Goal: Ask a question

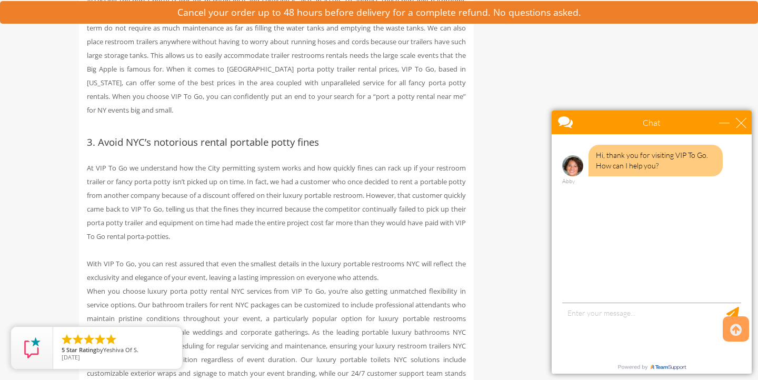
scroll to position [1562, 0]
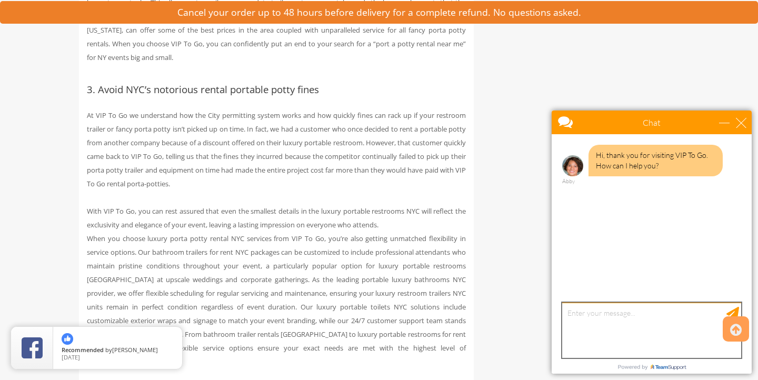
click at [627, 311] on textarea "type your message" at bounding box center [651, 330] width 179 height 55
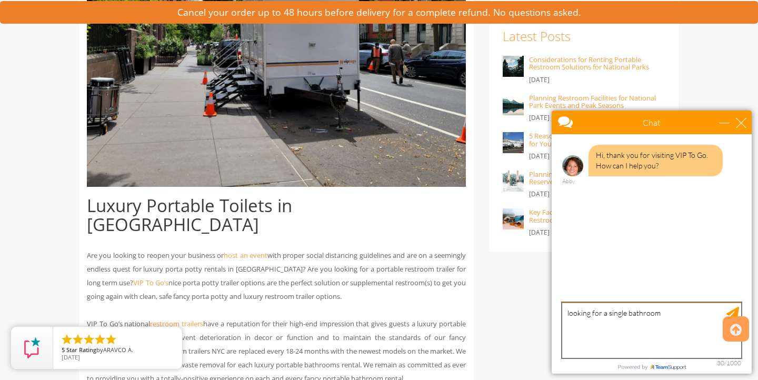
scroll to position [319, 0]
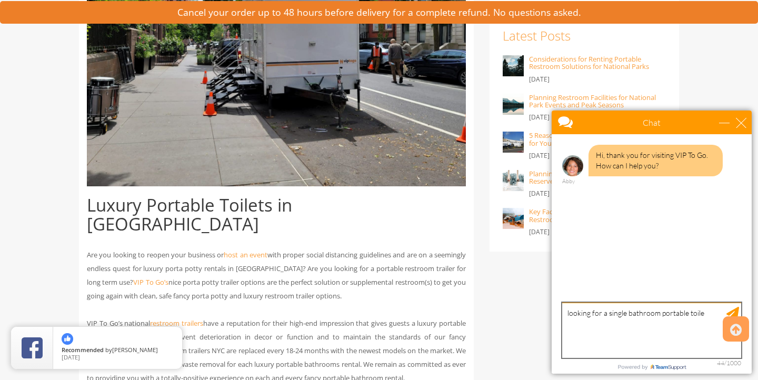
type textarea "looking for a single bathroom portable toilet"
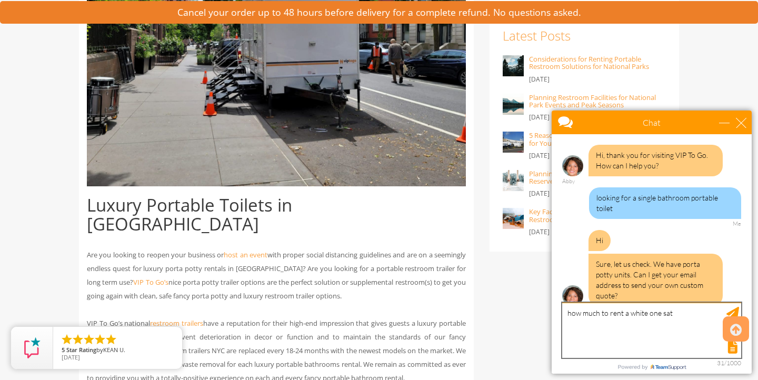
scroll to position [12, 0]
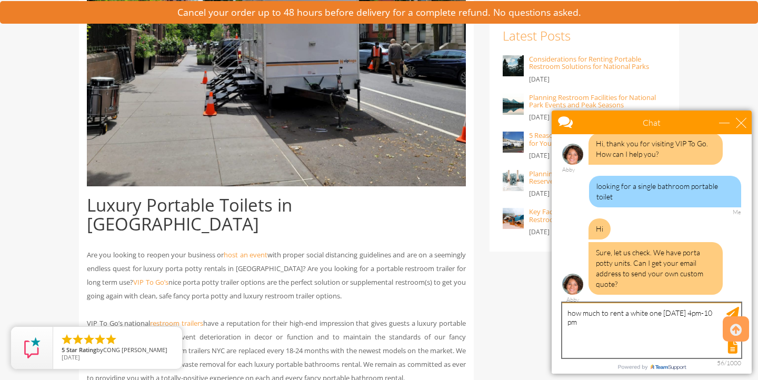
type textarea "how much to rent a white one [DATE] 4pm-10 pm"
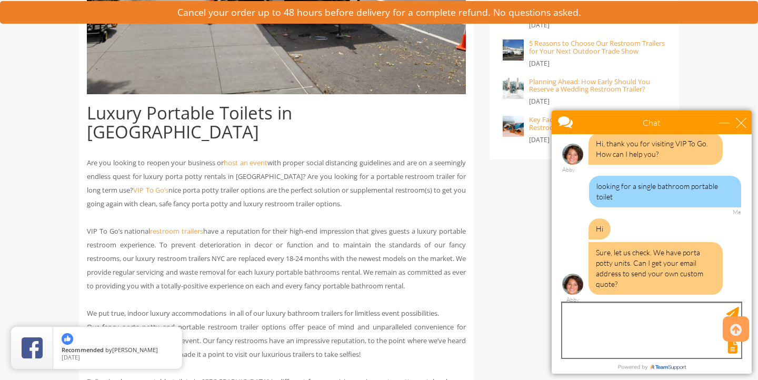
scroll to position [54, 0]
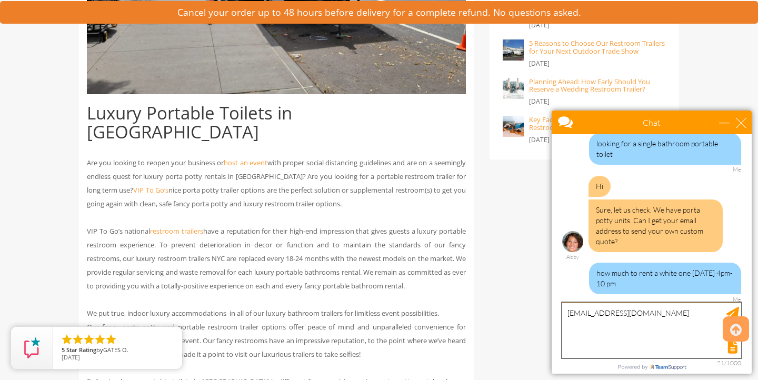
type textarea "[EMAIL_ADDRESS][DOMAIN_NAME]"
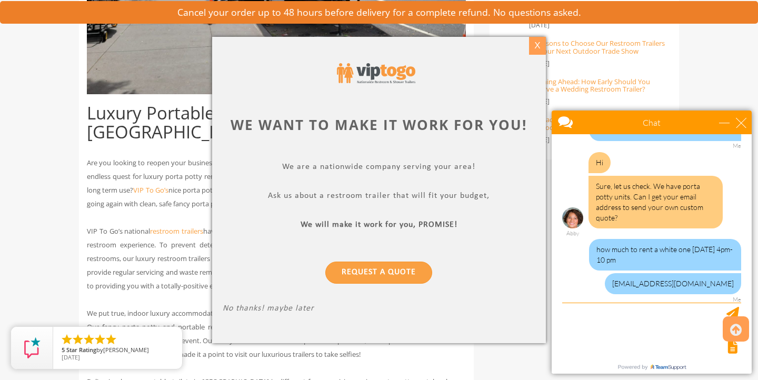
click at [541, 47] on div "X" at bounding box center [537, 46] width 16 height 18
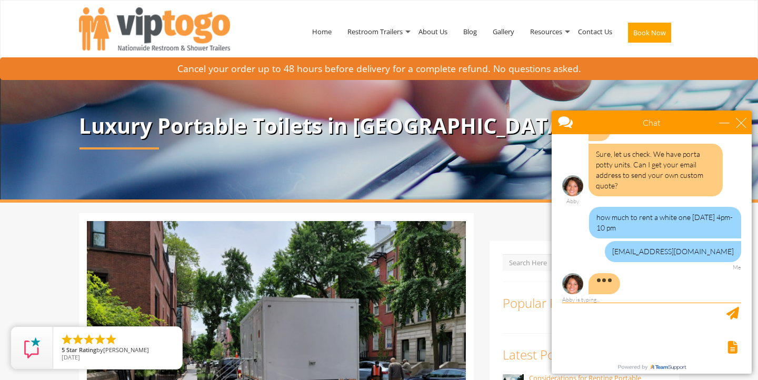
scroll to position [121, 0]
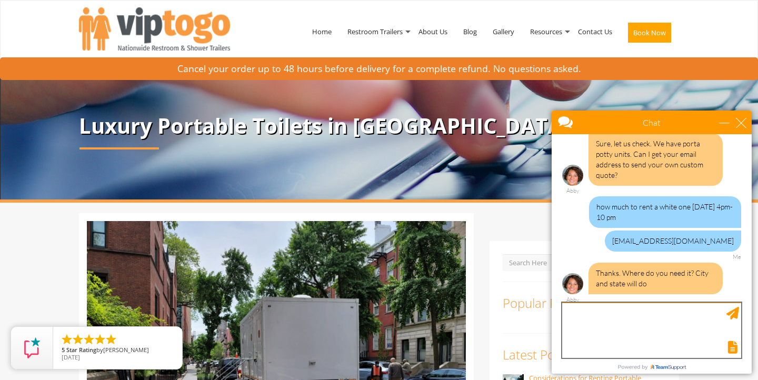
click at [603, 313] on textarea "type your message" at bounding box center [651, 330] width 179 height 55
type textarea "freeport ny 11520"
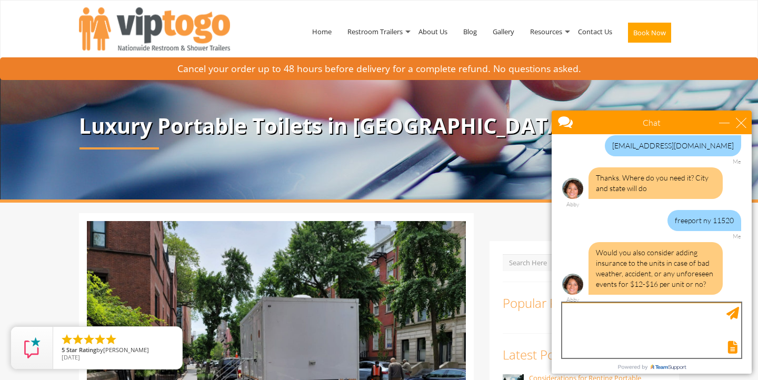
scroll to position [248, 0]
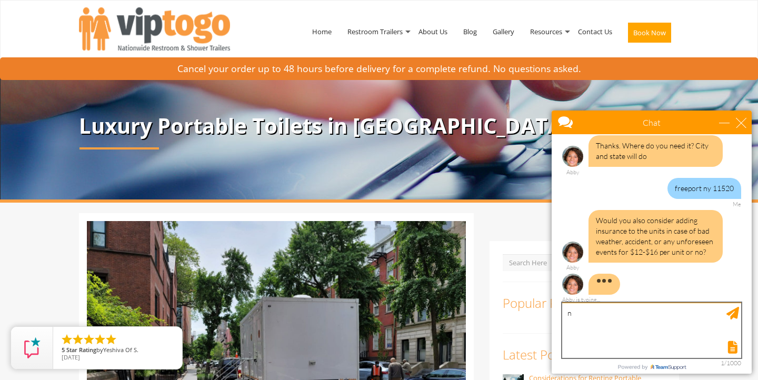
type textarea "no"
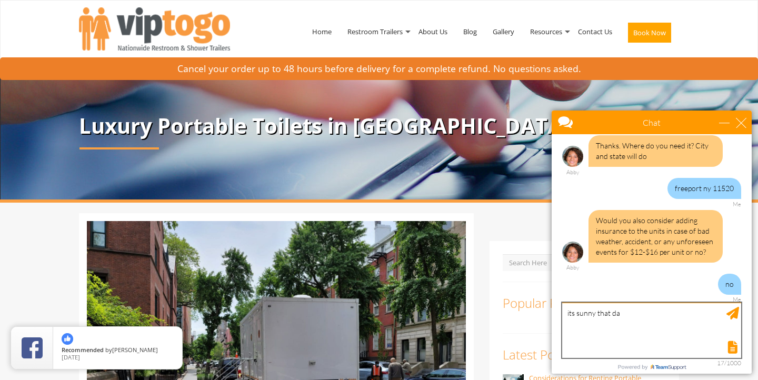
type textarea "its sunny that day"
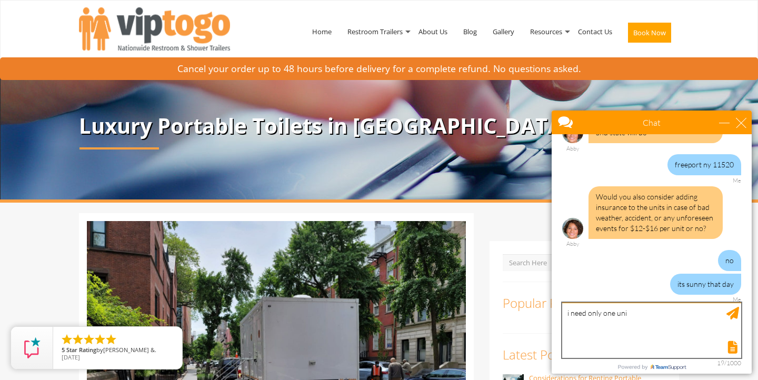
type textarea "i need only one unit"
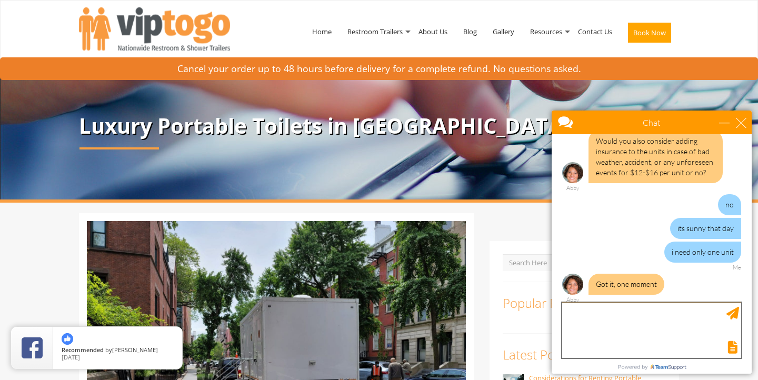
scroll to position [327, 0]
type textarea "only white"
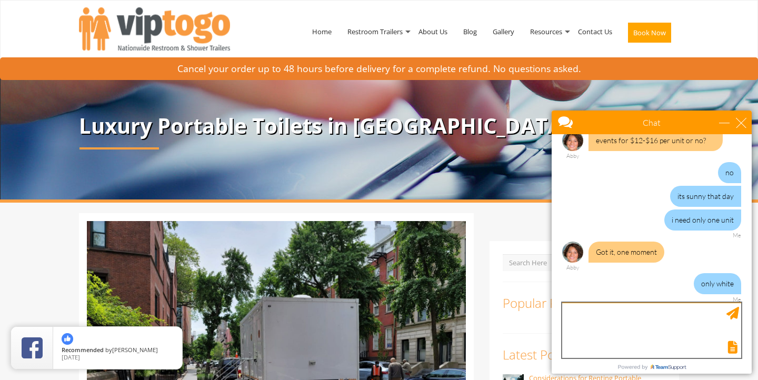
scroll to position [413, 0]
